Goal: Task Accomplishment & Management: Use online tool/utility

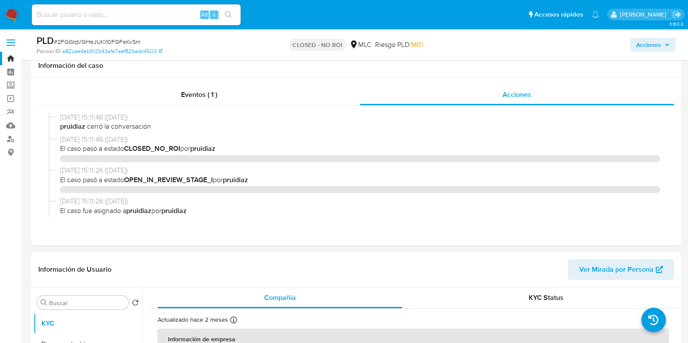
select select "10"
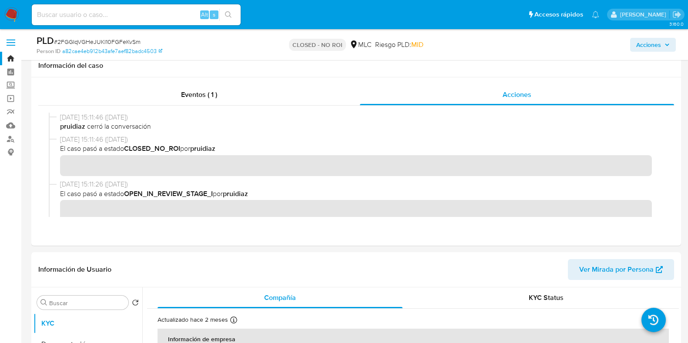
scroll to position [217, 0]
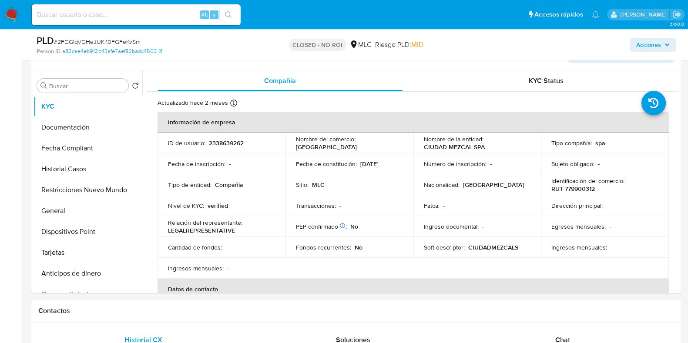
click at [162, 18] on input at bounding box center [136, 14] width 209 height 11
paste input "CH5mEqlUEny1fE3zR3yJUAtb"
type input "CH5mEqlUEny1fE3zR3yJUAtb"
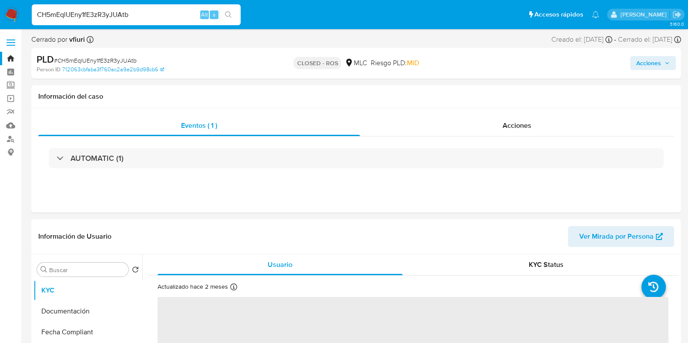
select select "10"
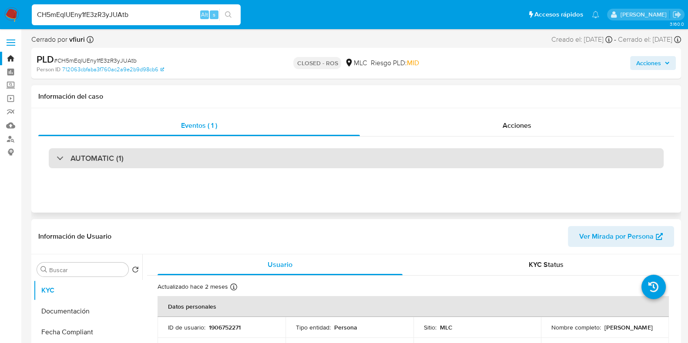
click at [278, 152] on div "AUTOMATIC (1)" at bounding box center [356, 158] width 615 height 20
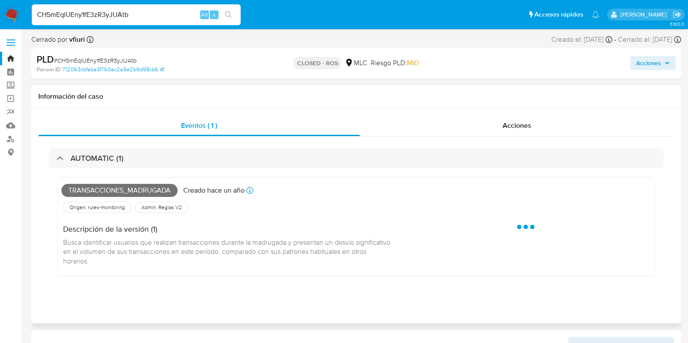
click at [521, 115] on div "Eventos ( 1 ) Acciones AUTOMATIC (1) Transacciones_madrugada Creado [DATE] Crea…" at bounding box center [356, 215] width 650 height 215
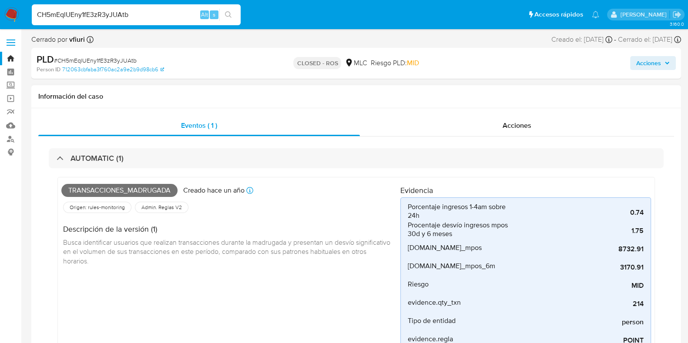
click at [514, 137] on div "AUTOMATIC (1) Transacciones_madrugada Creado [DATE] Creado: [DATE] 06:03:42 Ori…" at bounding box center [356, 278] width 636 height 282
click at [511, 125] on span "Acciones" at bounding box center [516, 126] width 29 height 10
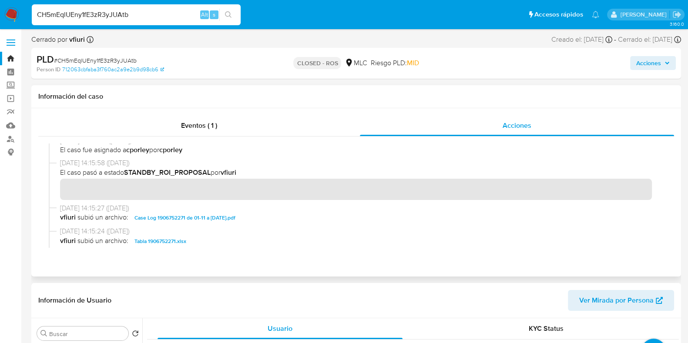
scroll to position [380, 0]
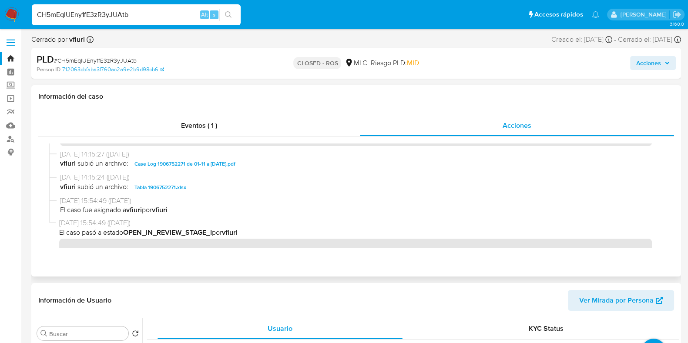
click at [167, 186] on span "Tabla 1906752271.xlsx" at bounding box center [160, 187] width 52 height 10
click at [200, 161] on span "Case Log 1906752271 de 01-11 a [DATE].pdf" at bounding box center [184, 164] width 101 height 10
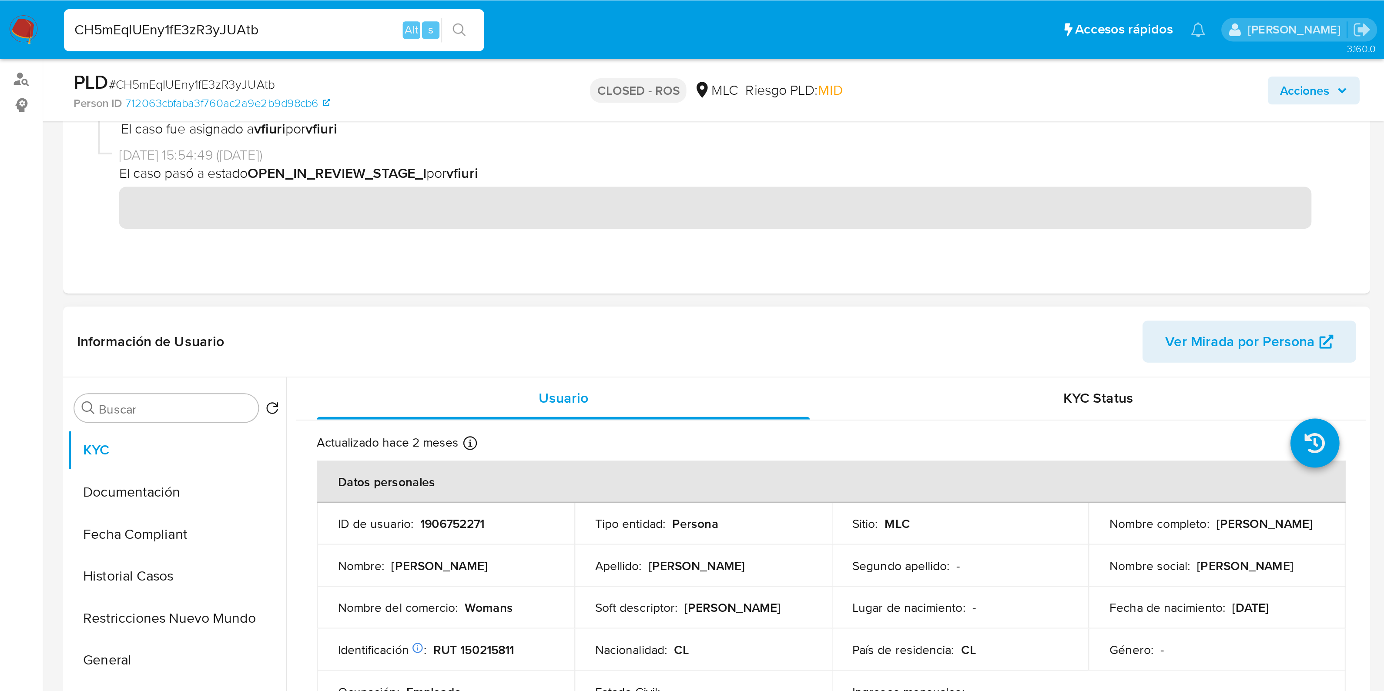
scroll to position [108, 0]
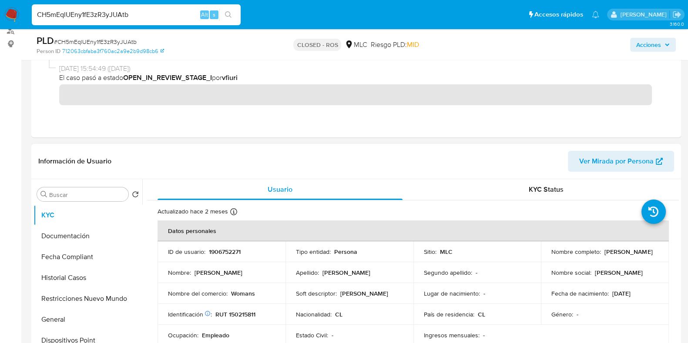
click at [214, 251] on p "1906752271" at bounding box center [225, 252] width 32 height 8
copy p "1906752271"
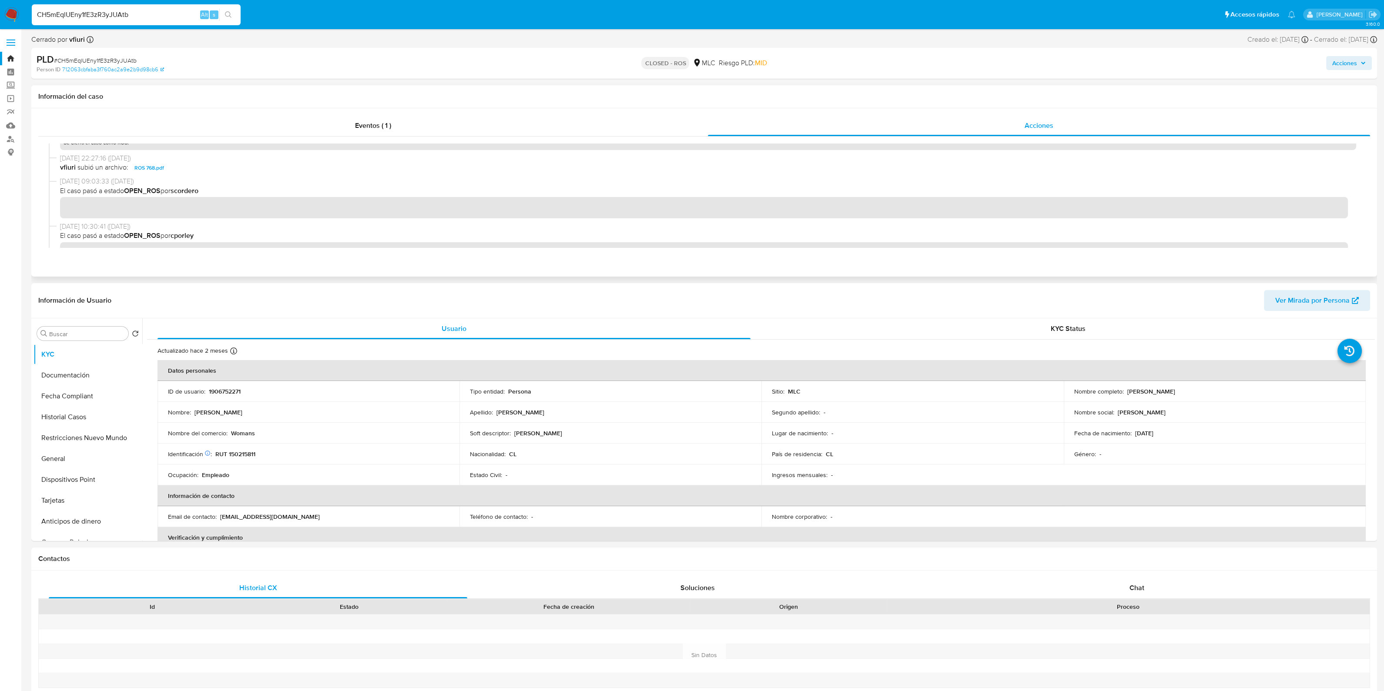
scroll to position [163, 0]
